Goal: Task Accomplishment & Management: Use online tool/utility

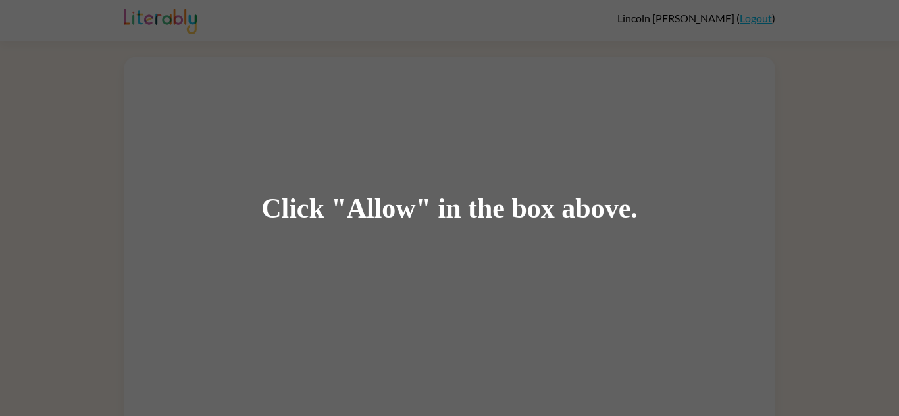
click at [591, 235] on div "Click "Allow" in the box above." at bounding box center [449, 208] width 899 height 416
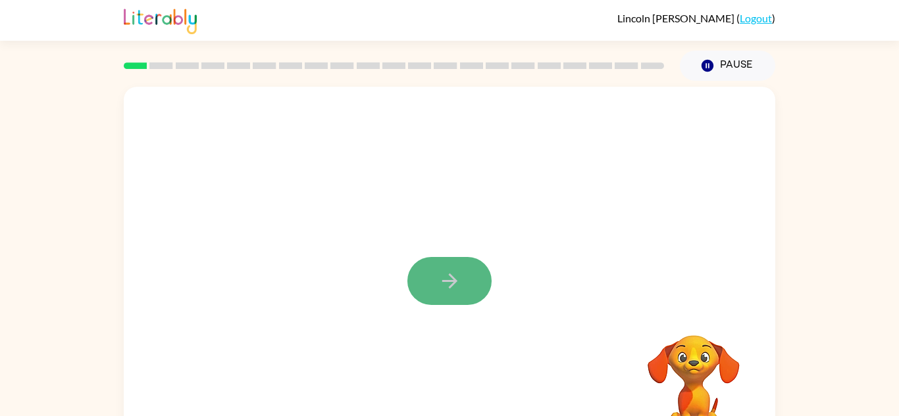
click at [467, 274] on button "button" at bounding box center [449, 281] width 84 height 48
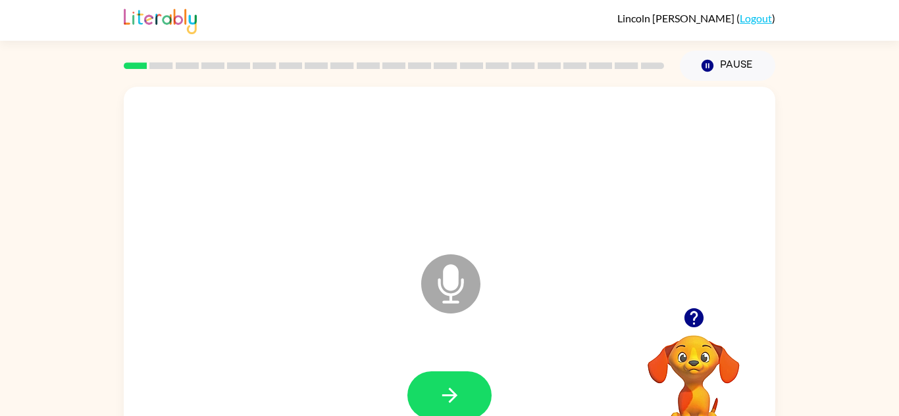
click at [454, 293] on icon at bounding box center [450, 284] width 59 height 59
click at [468, 280] on icon at bounding box center [450, 284] width 59 height 59
click at [483, 401] on button "button" at bounding box center [449, 396] width 84 height 48
click at [455, 284] on icon "Microphone The Microphone is here when it is your turn to talk" at bounding box center [516, 300] width 197 height 99
click at [445, 394] on icon "button" at bounding box center [449, 395] width 23 height 23
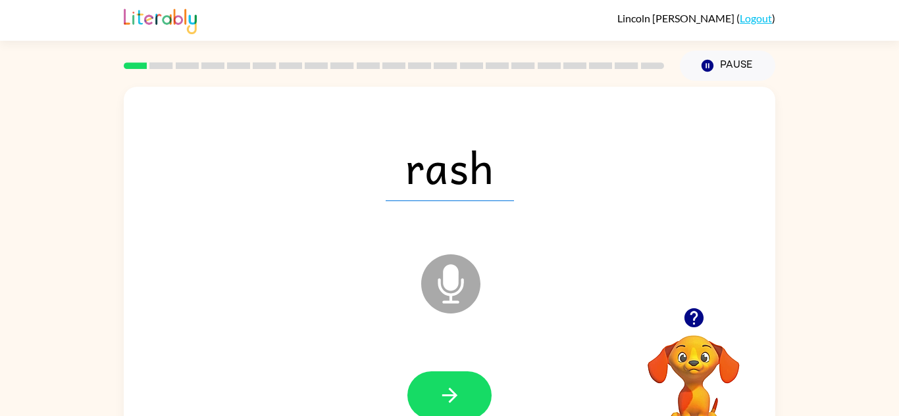
click at [436, 296] on icon at bounding box center [450, 284] width 59 height 59
click at [470, 395] on button "button" at bounding box center [449, 396] width 84 height 48
click at [446, 290] on icon at bounding box center [450, 284] width 59 height 59
click at [470, 404] on button "button" at bounding box center [449, 396] width 84 height 48
drag, startPoint x: 463, startPoint y: 278, endPoint x: 453, endPoint y: 277, distance: 10.0
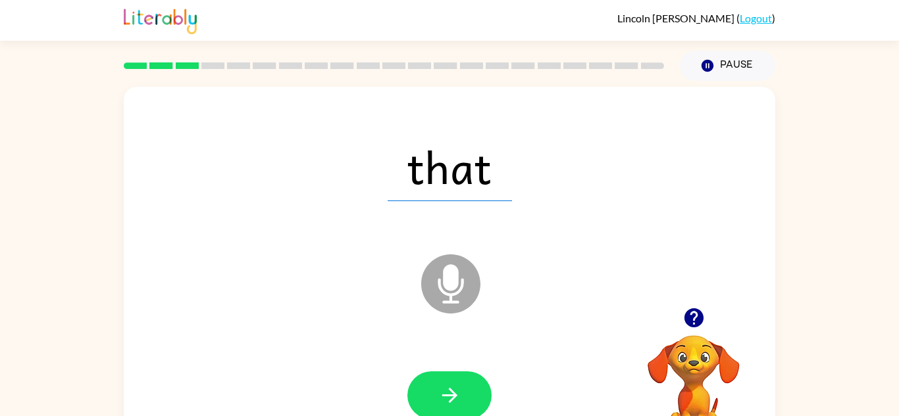
click at [453, 277] on icon "Microphone The Microphone is here when it is your turn to talk" at bounding box center [516, 300] width 197 height 99
click at [458, 406] on icon "button" at bounding box center [449, 395] width 23 height 23
click at [455, 292] on icon "Microphone The Microphone is here when it is your turn to talk" at bounding box center [516, 300] width 197 height 99
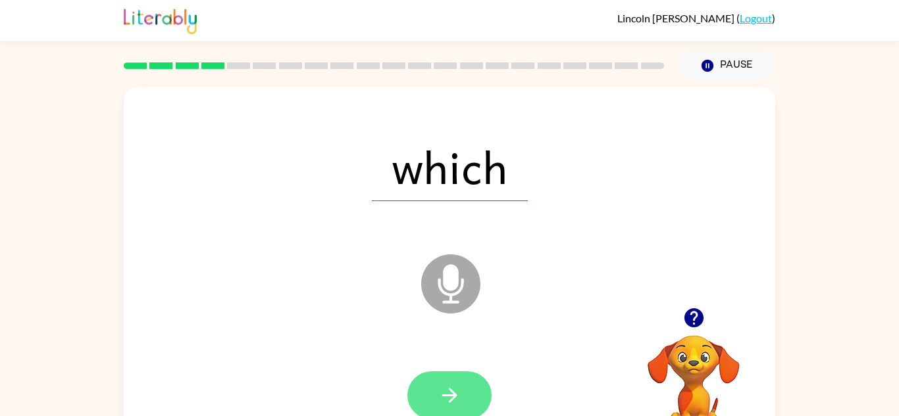
click at [455, 391] on icon "button" at bounding box center [449, 395] width 23 height 23
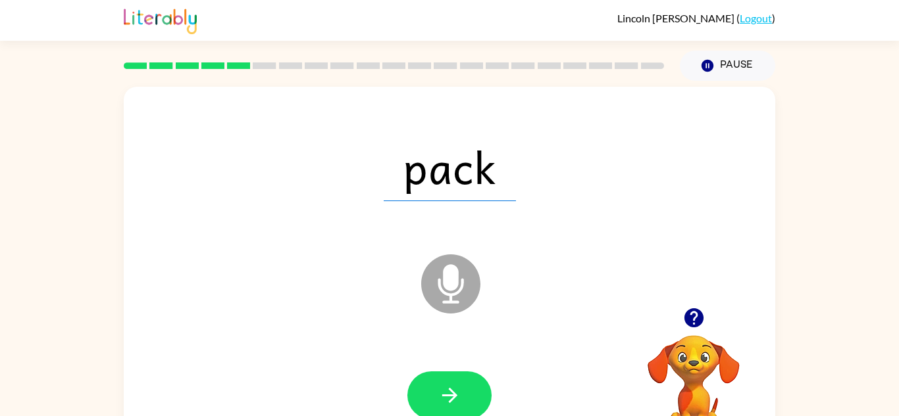
click at [465, 295] on icon at bounding box center [450, 284] width 59 height 59
click at [457, 399] on icon "button" at bounding box center [449, 395] width 23 height 23
click at [452, 274] on icon "Microphone The Microphone is here when it is your turn to talk" at bounding box center [516, 300] width 197 height 99
click at [448, 299] on icon "Microphone The Microphone is here when it is your turn to talk" at bounding box center [516, 300] width 197 height 99
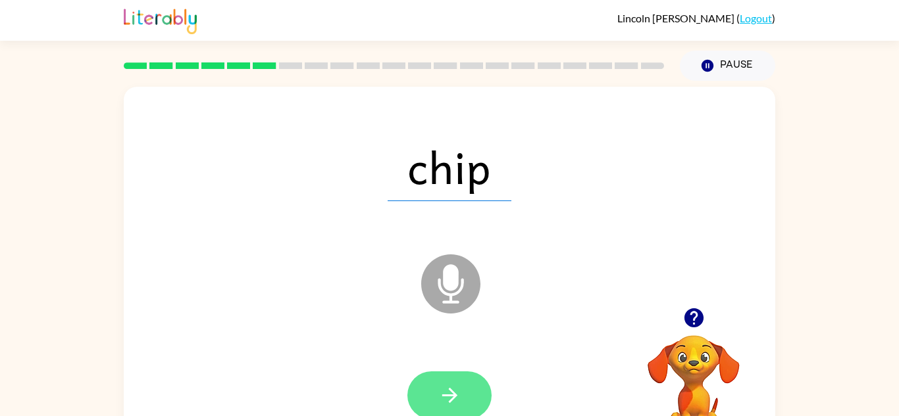
click at [466, 400] on button "button" at bounding box center [449, 396] width 84 height 48
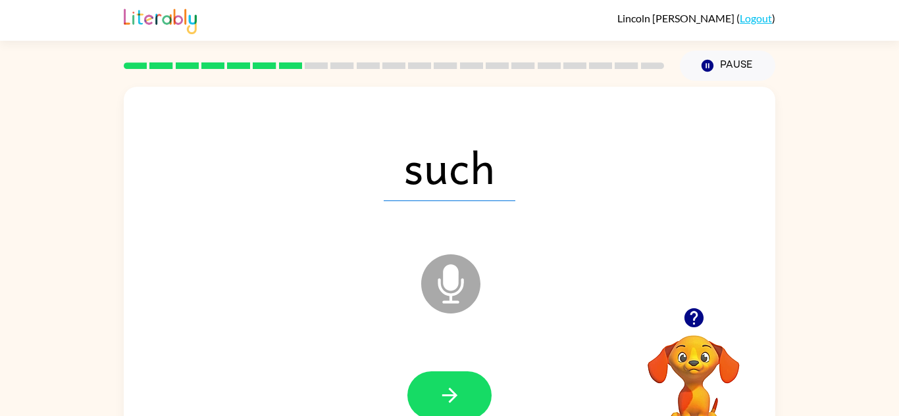
click at [460, 295] on icon at bounding box center [450, 284] width 59 height 59
click at [452, 391] on icon "button" at bounding box center [448, 395] width 15 height 15
drag, startPoint x: 442, startPoint y: 268, endPoint x: 453, endPoint y: 274, distance: 13.0
click at [453, 274] on icon "Microphone The Microphone is here when it is your turn to talk" at bounding box center [516, 300] width 197 height 99
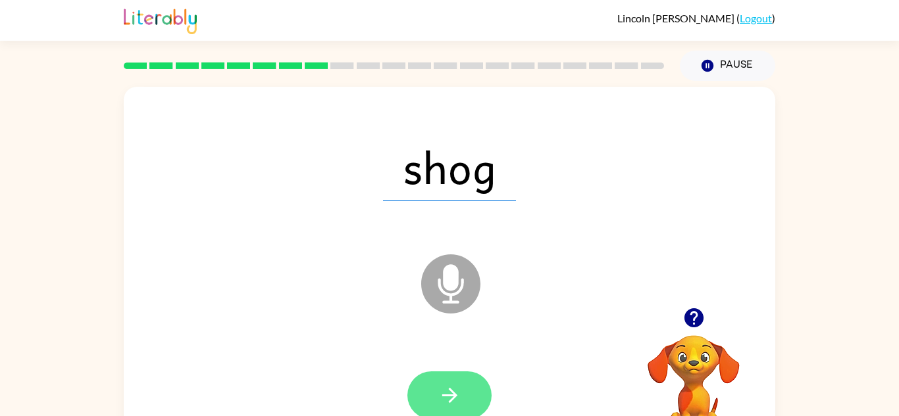
click at [468, 382] on button "button" at bounding box center [449, 396] width 84 height 48
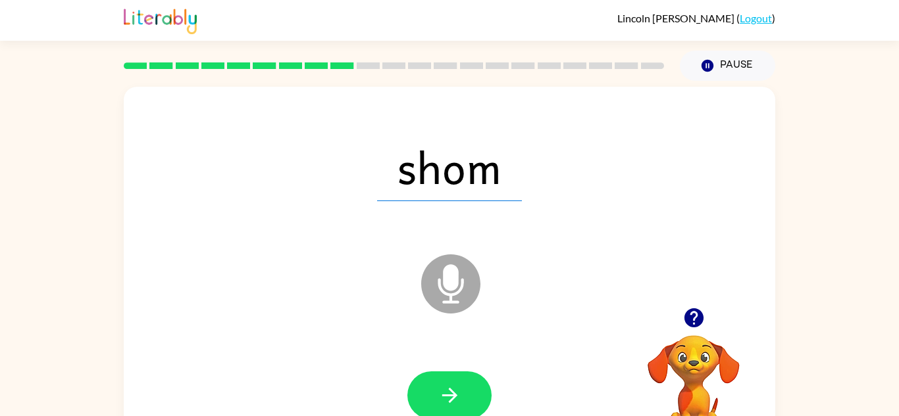
click at [459, 297] on icon at bounding box center [450, 284] width 59 height 59
click at [476, 395] on button "button" at bounding box center [449, 396] width 84 height 48
click at [460, 282] on icon at bounding box center [450, 284] width 59 height 59
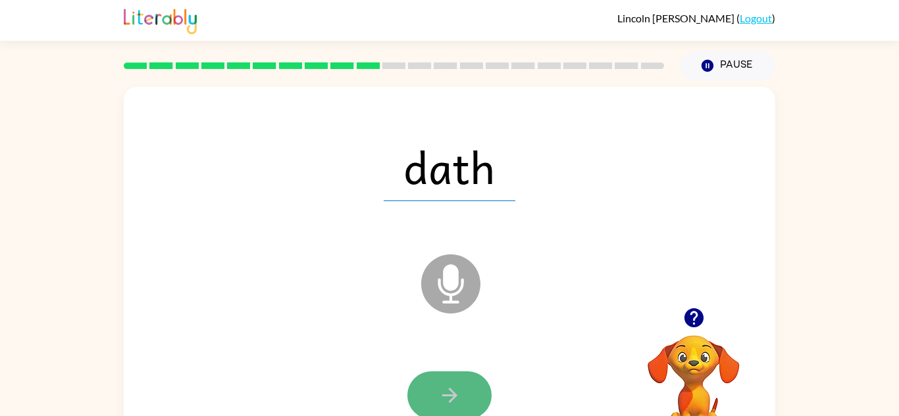
click at [459, 391] on icon "button" at bounding box center [449, 395] width 23 height 23
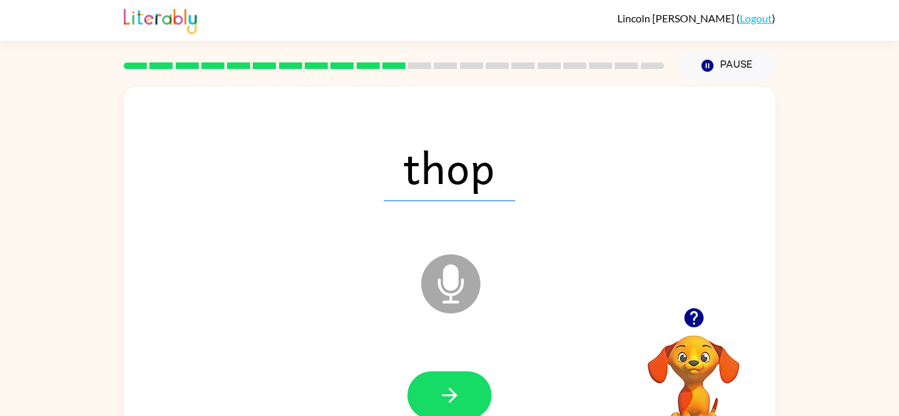
drag, startPoint x: 447, startPoint y: 260, endPoint x: 455, endPoint y: 274, distance: 15.9
click at [455, 274] on icon "Microphone The Microphone is here when it is your turn to talk" at bounding box center [516, 300] width 197 height 99
click at [464, 397] on button "button" at bounding box center [449, 396] width 84 height 48
click at [451, 285] on icon "Microphone The Microphone is here when it is your turn to talk" at bounding box center [516, 300] width 197 height 99
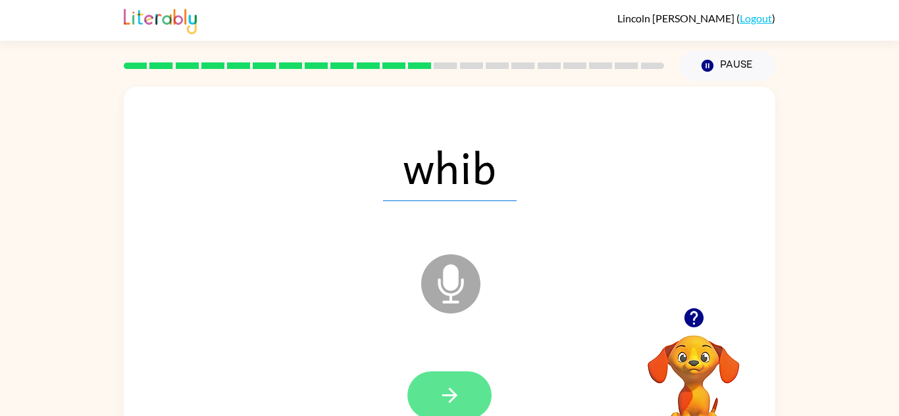
click at [445, 403] on icon "button" at bounding box center [449, 395] width 23 height 23
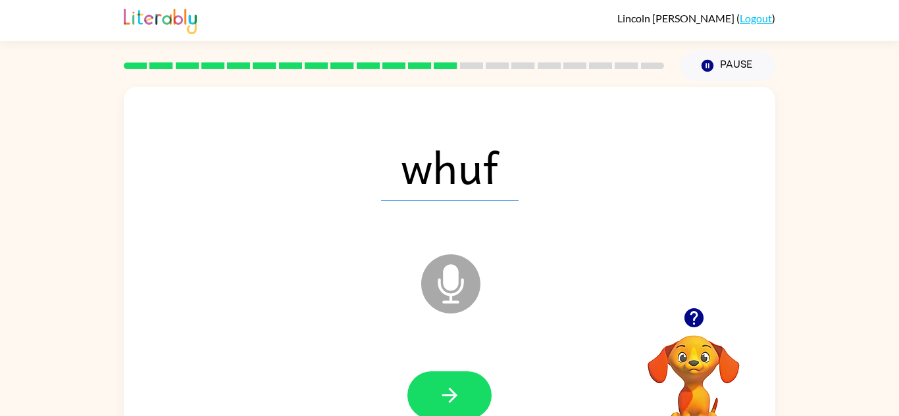
click at [445, 291] on icon "Microphone The Microphone is here when it is your turn to talk" at bounding box center [516, 300] width 197 height 99
click at [468, 391] on button "button" at bounding box center [449, 396] width 84 height 48
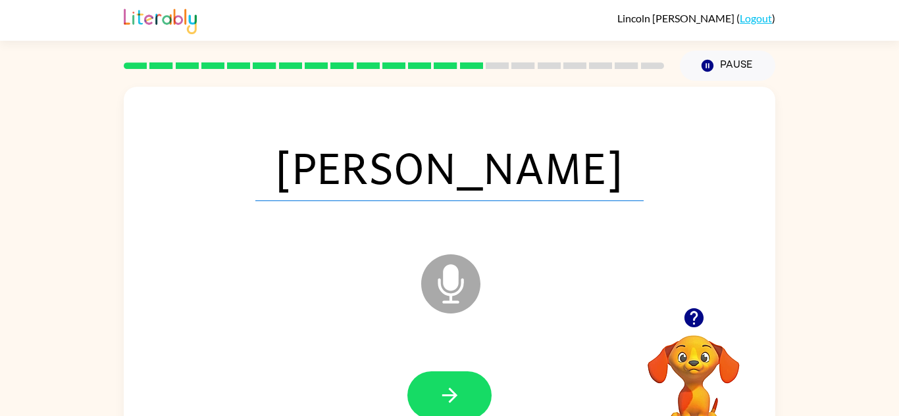
click at [453, 285] on icon "Microphone The Microphone is here when it is your turn to talk" at bounding box center [516, 300] width 197 height 99
click at [447, 395] on icon "button" at bounding box center [448, 395] width 15 height 15
click at [446, 284] on icon "Microphone The Microphone is here when it is your turn to talk" at bounding box center [516, 300] width 197 height 99
click at [468, 395] on button "button" at bounding box center [449, 396] width 84 height 48
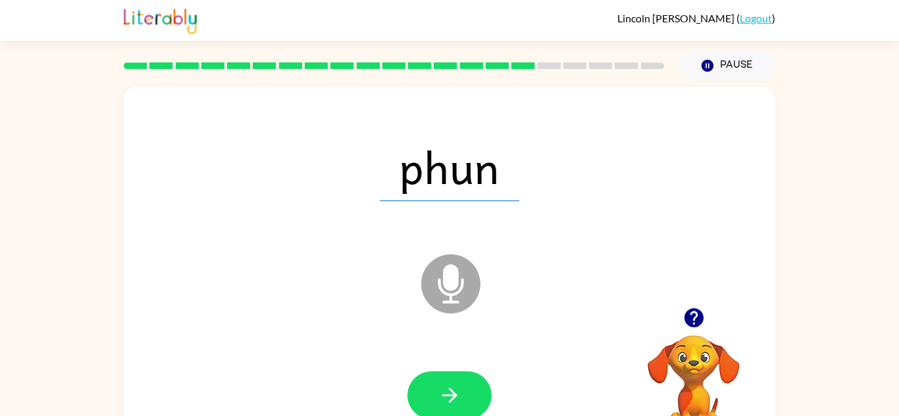
click at [526, 315] on icon "Microphone The Microphone is here when it is your turn to talk" at bounding box center [516, 300] width 197 height 99
click at [448, 290] on icon "Microphone The Microphone is here when it is your turn to talk" at bounding box center [516, 300] width 197 height 99
click at [442, 389] on icon "button" at bounding box center [449, 395] width 23 height 23
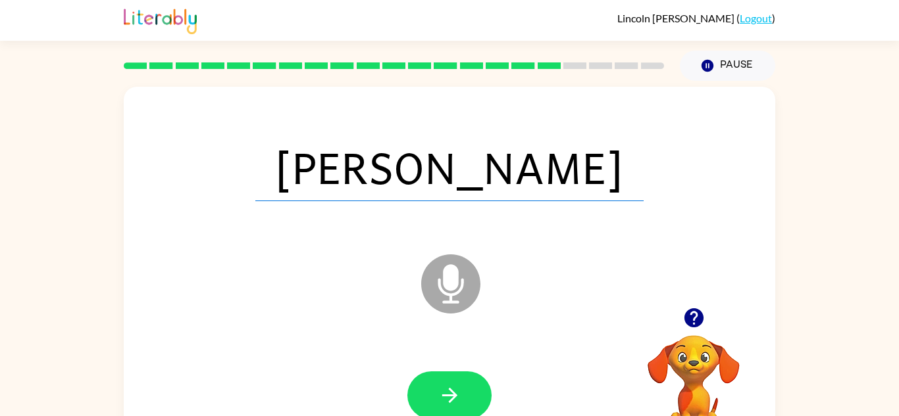
drag, startPoint x: 449, startPoint y: 278, endPoint x: 457, endPoint y: 287, distance: 12.1
click at [457, 287] on icon "Microphone The Microphone is here when it is your turn to talk" at bounding box center [516, 300] width 197 height 99
drag, startPoint x: 457, startPoint y: 287, endPoint x: 458, endPoint y: 297, distance: 10.5
click at [458, 297] on icon at bounding box center [450, 284] width 59 height 59
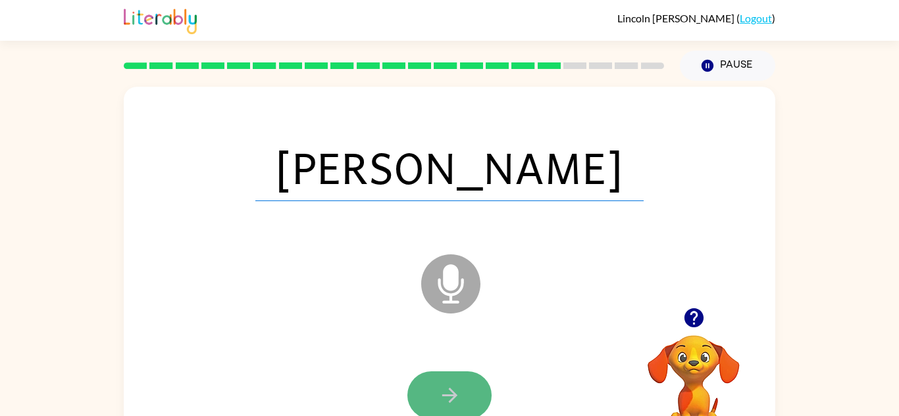
click at [464, 384] on button "button" at bounding box center [449, 396] width 84 height 48
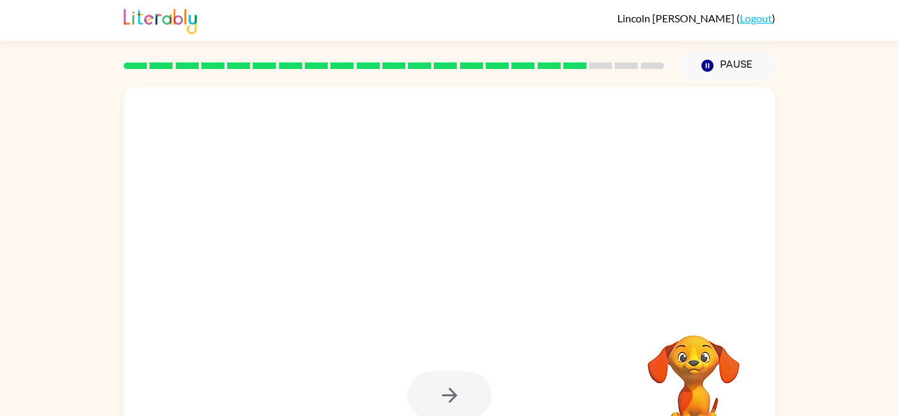
click at [443, 217] on div at bounding box center [449, 167] width 625 height 108
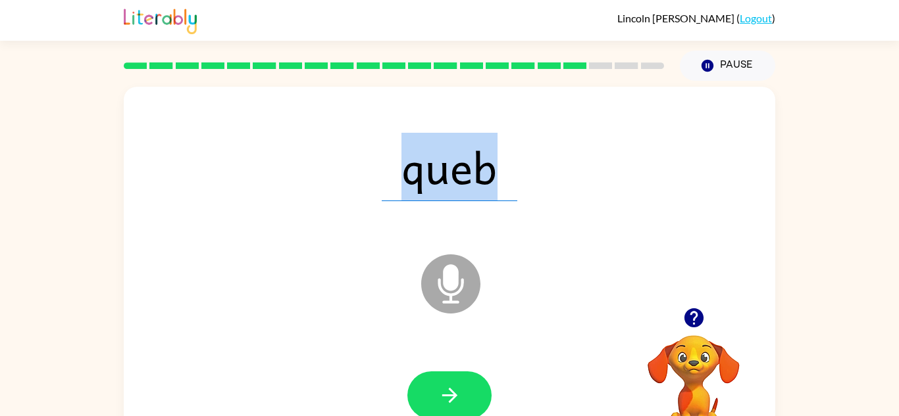
click at [449, 296] on icon "Microphone The Microphone is here when it is your turn to talk" at bounding box center [516, 300] width 197 height 99
click at [464, 283] on icon at bounding box center [450, 284] width 59 height 59
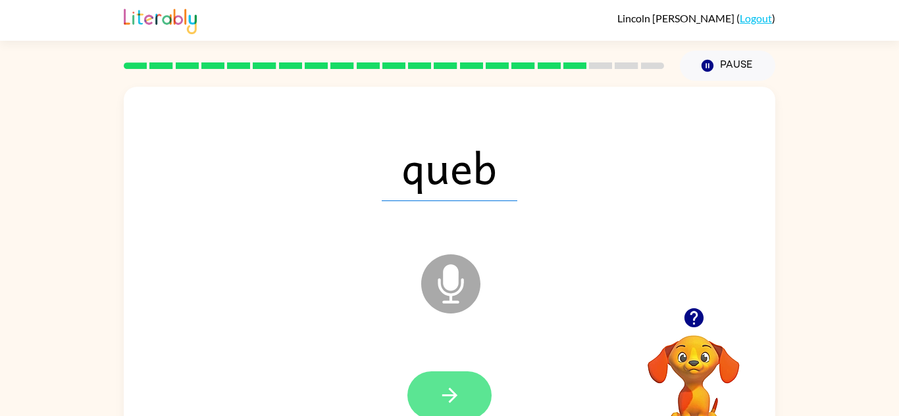
click at [443, 405] on icon "button" at bounding box center [449, 395] width 23 height 23
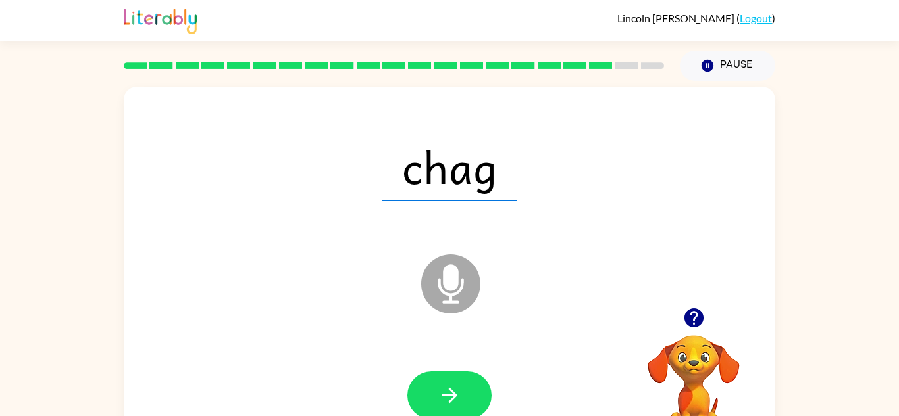
click at [458, 279] on icon "Microphone The Microphone is here when it is your turn to talk" at bounding box center [516, 300] width 197 height 99
click at [455, 372] on button "button" at bounding box center [449, 396] width 84 height 48
click at [447, 286] on icon "Microphone The Microphone is here when it is your turn to talk" at bounding box center [516, 300] width 197 height 99
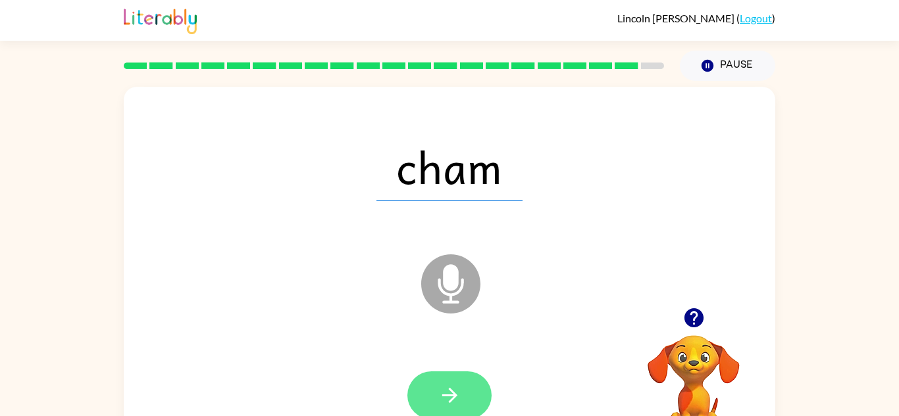
click at [460, 405] on icon "button" at bounding box center [449, 395] width 23 height 23
